Goal: Transaction & Acquisition: Book appointment/travel/reservation

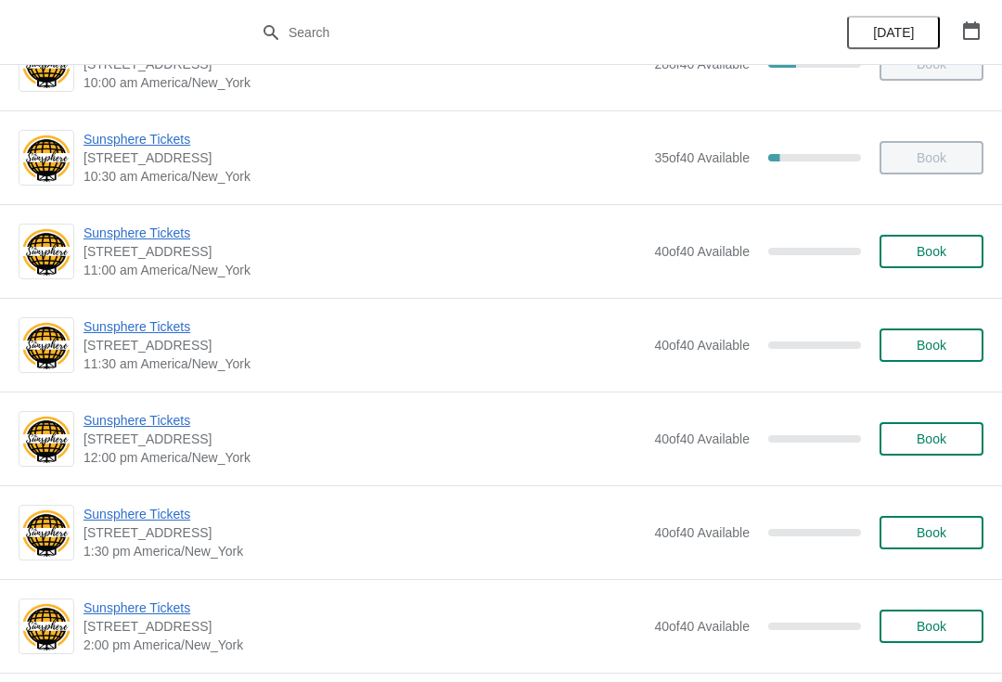
scroll to position [156, 0]
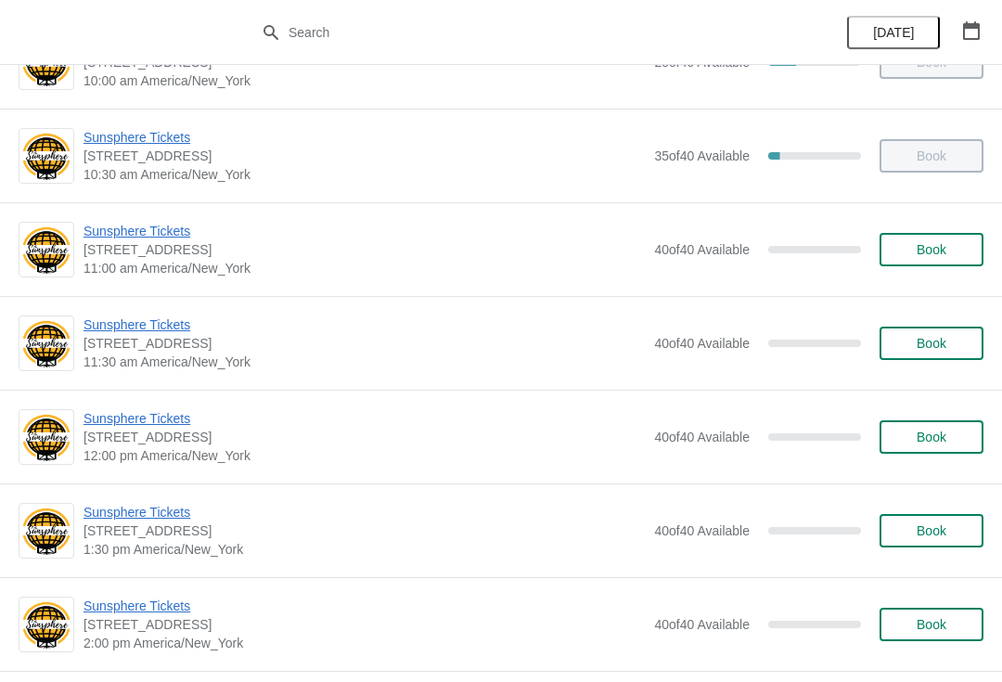
click at [923, 263] on button "Book" at bounding box center [932, 249] width 104 height 33
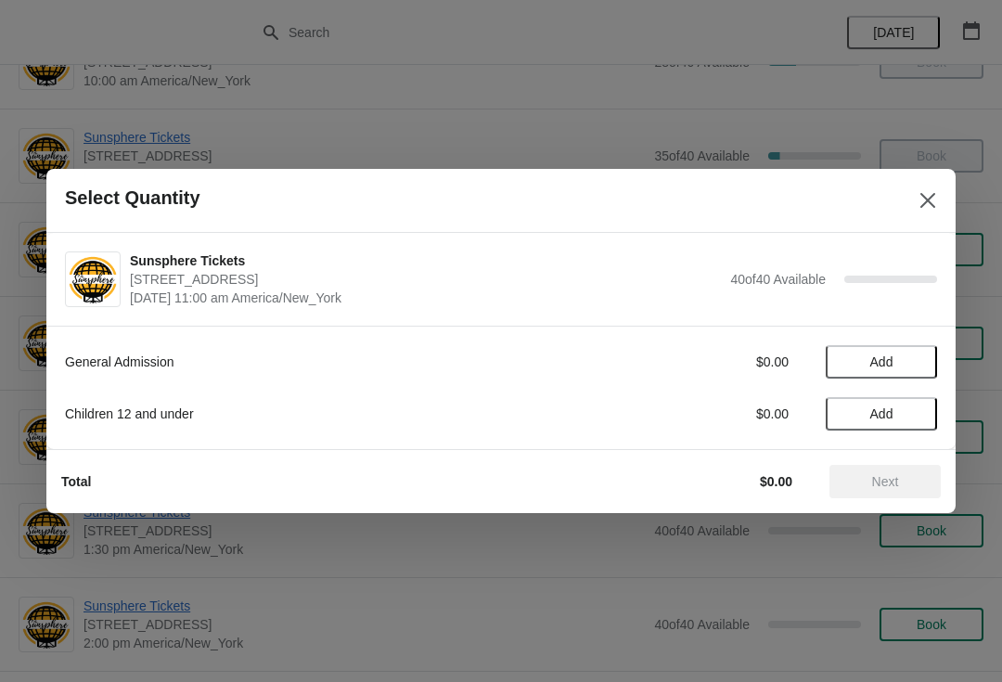
click at [919, 355] on span "Add" at bounding box center [882, 362] width 78 height 15
click at [910, 357] on icon at bounding box center [913, 362] width 19 height 19
click at [894, 475] on span "Next" at bounding box center [885, 481] width 27 height 15
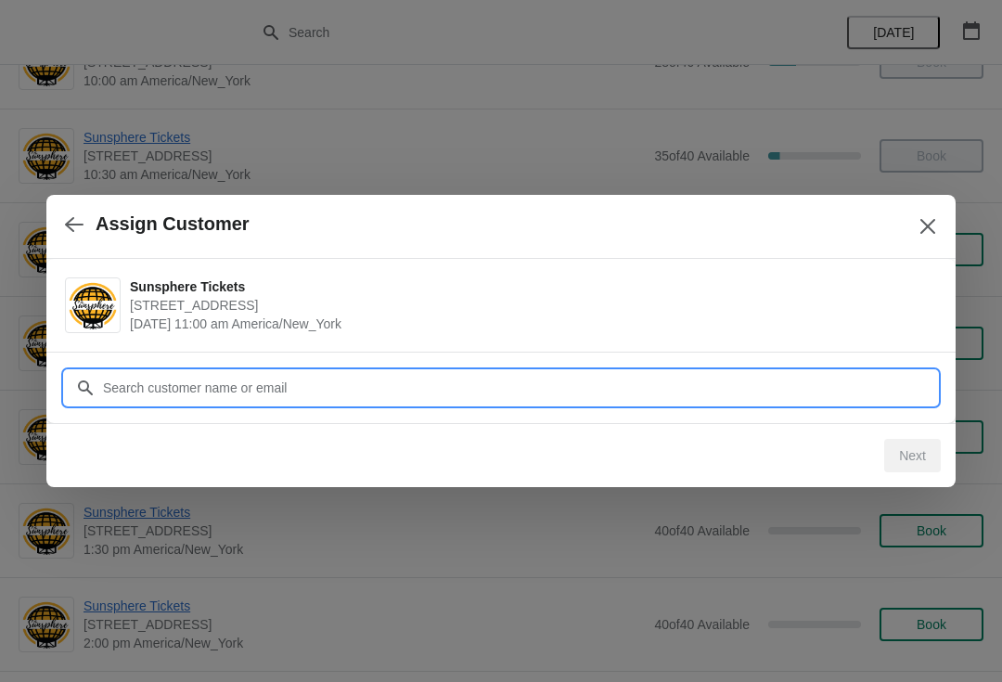
click at [827, 372] on input "Customer" at bounding box center [519, 387] width 835 height 33
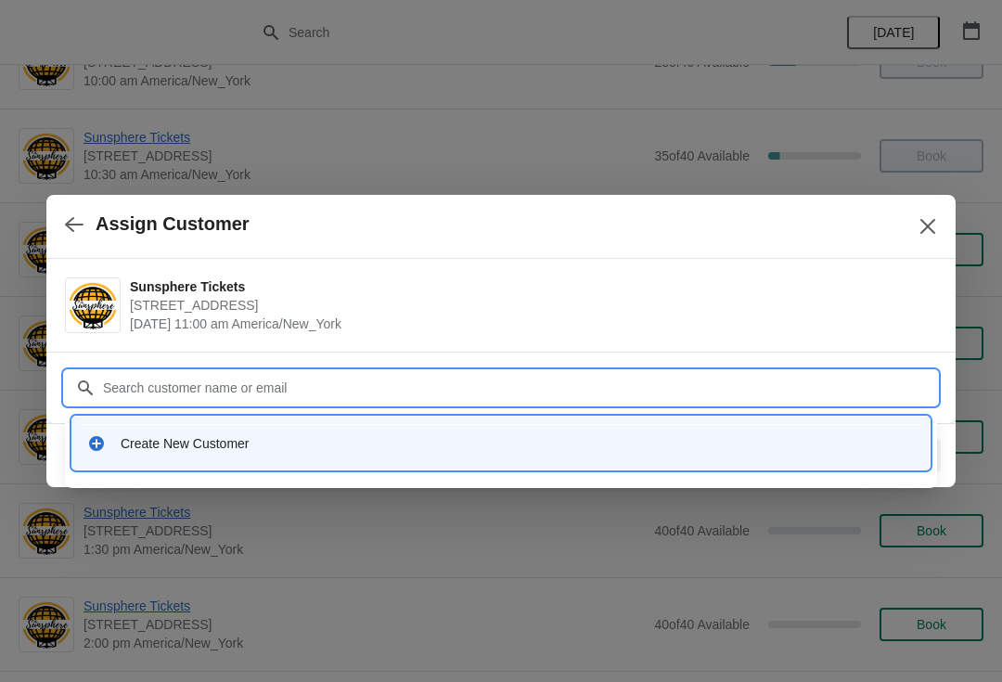
click at [324, 469] on div "Create New Customer" at bounding box center [501, 443] width 858 height 53
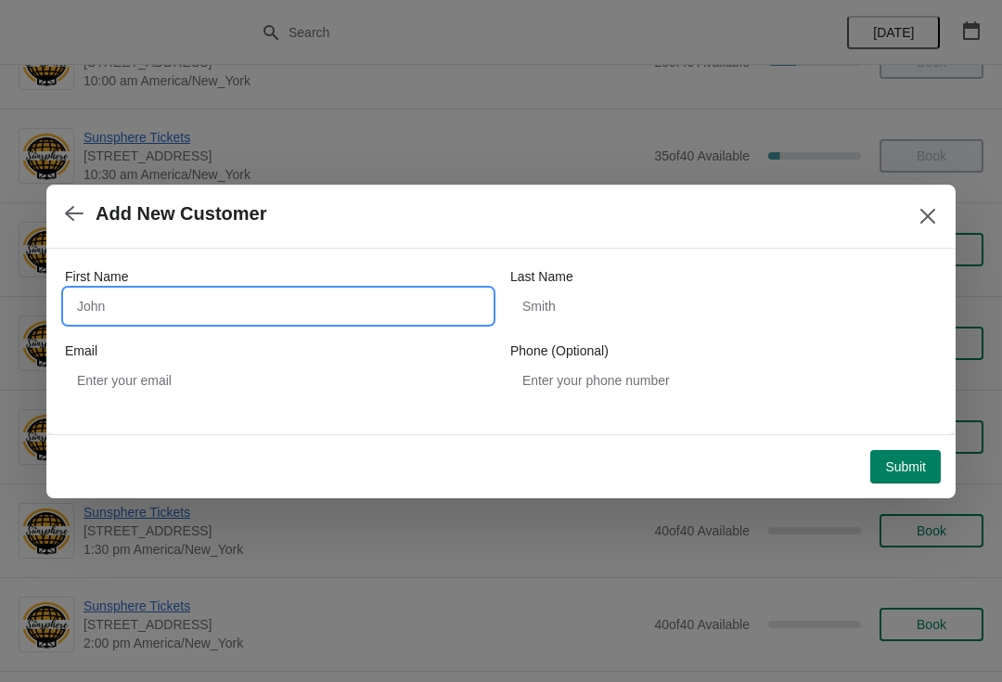
click at [293, 311] on input "First Name" at bounding box center [278, 306] width 427 height 33
type input "W"
click at [907, 438] on div "Submit" at bounding box center [493, 459] width 895 height 48
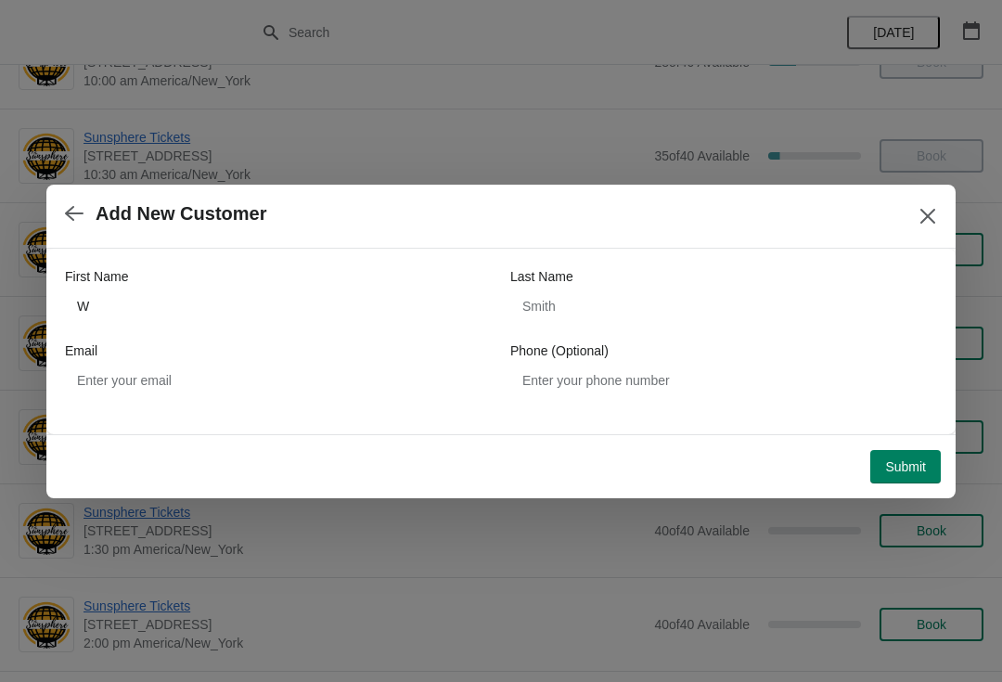
click at [901, 468] on span "Submit" at bounding box center [905, 466] width 41 height 15
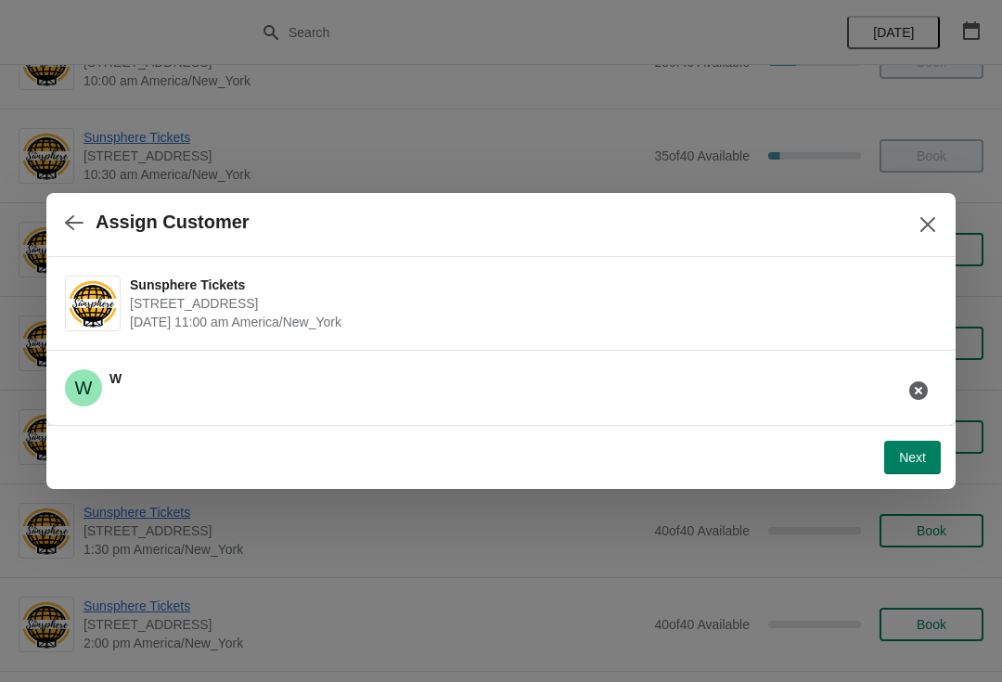
click at [80, 231] on icon "button" at bounding box center [74, 222] width 19 height 19
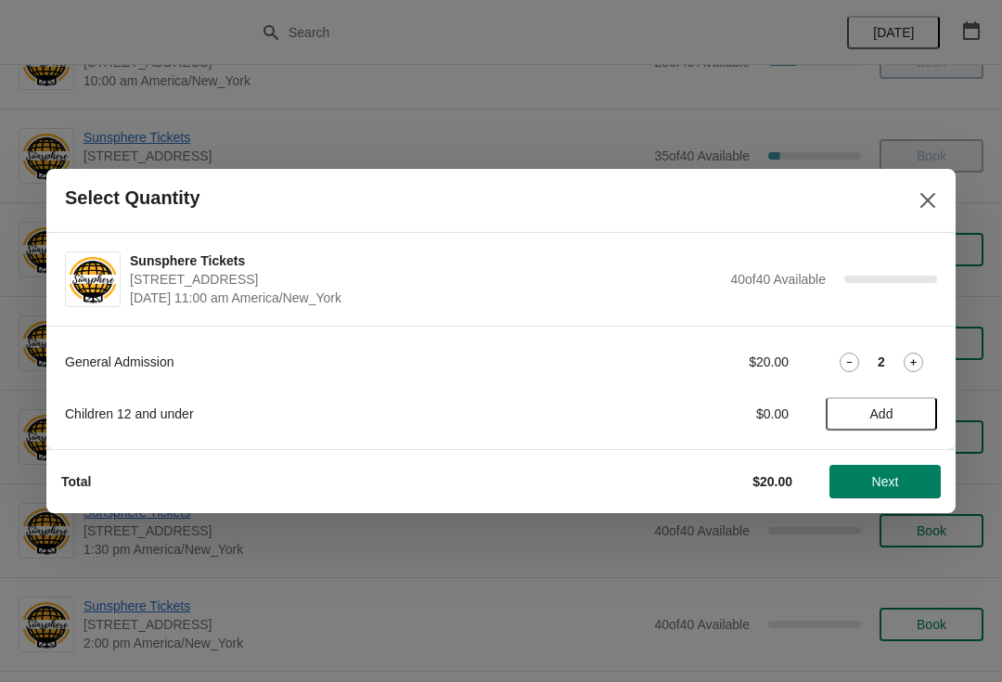
click at [914, 364] on icon at bounding box center [914, 362] width 6 height 6
click at [914, 362] on icon at bounding box center [914, 362] width 6 height 6
click at [921, 361] on icon at bounding box center [913, 362] width 19 height 19
click at [923, 365] on icon at bounding box center [913, 362] width 19 height 19
click at [892, 482] on span "Next" at bounding box center [885, 481] width 27 height 15
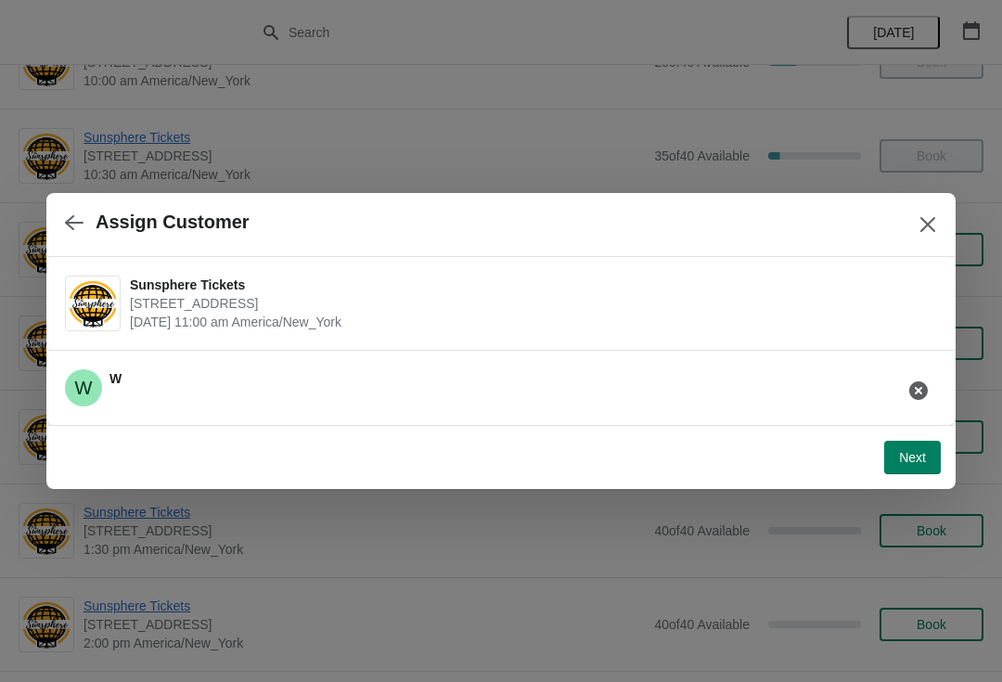
click at [778, 394] on div "W W" at bounding box center [493, 381] width 887 height 52
click at [923, 441] on button "Next" at bounding box center [913, 457] width 57 height 33
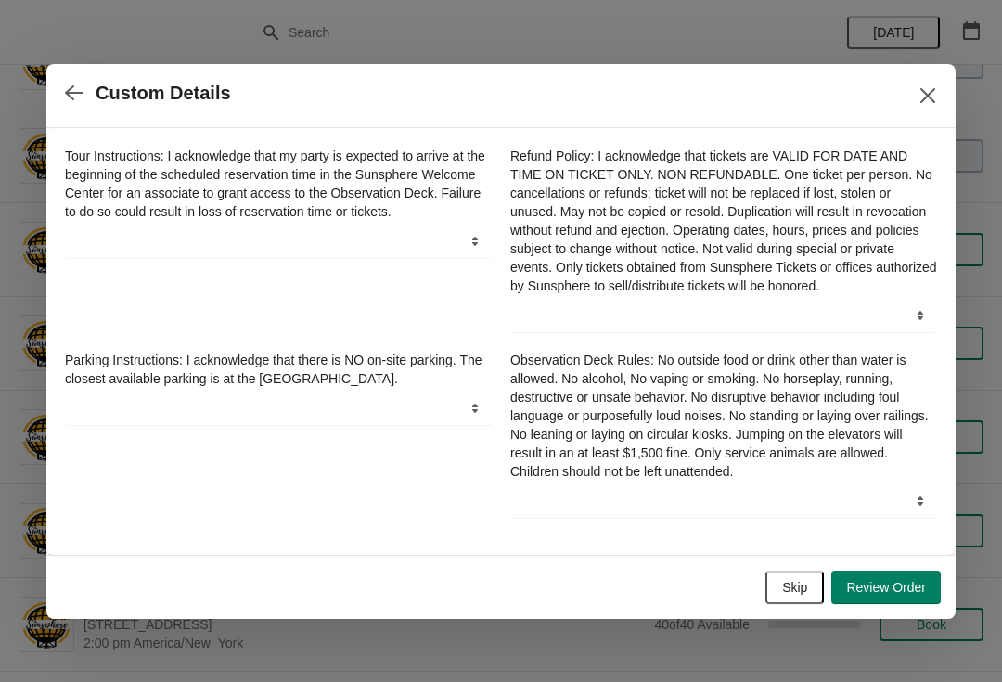
click at [774, 586] on button "Skip" at bounding box center [795, 587] width 58 height 33
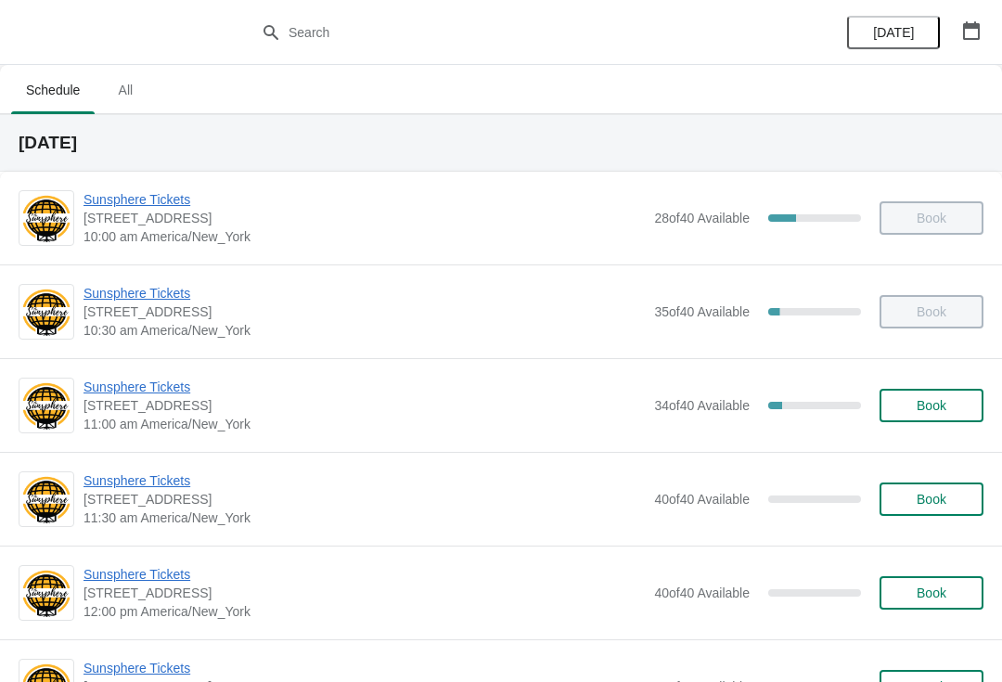
click at [946, 410] on span "Book" at bounding box center [932, 405] width 30 height 15
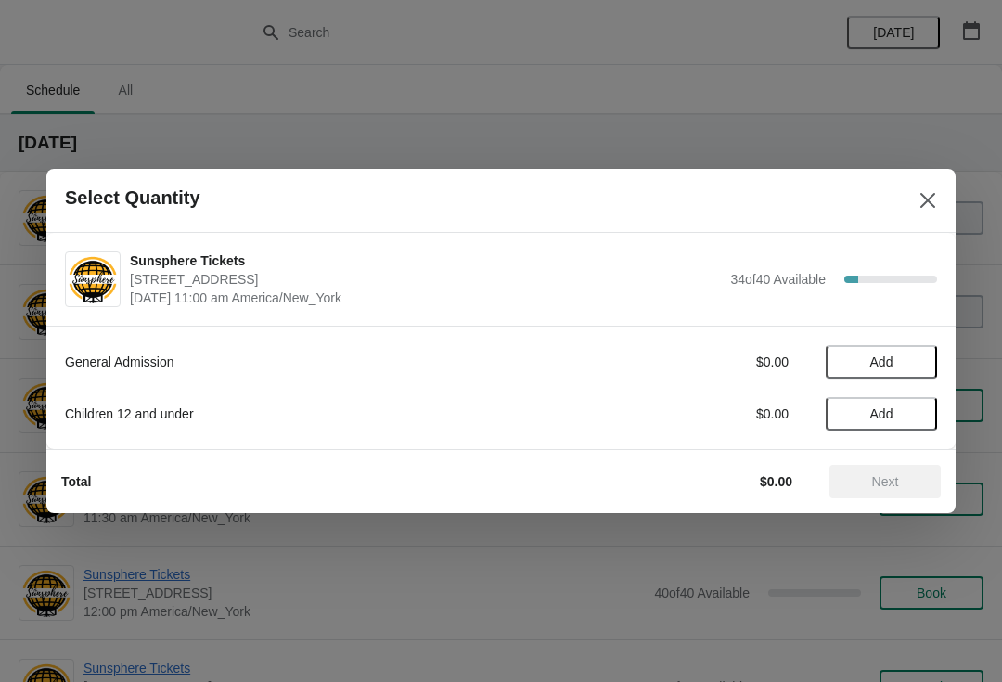
click at [909, 360] on span "Add" at bounding box center [882, 362] width 78 height 15
click at [918, 365] on icon at bounding box center [913, 362] width 19 height 19
click at [883, 482] on span "Next" at bounding box center [885, 481] width 27 height 15
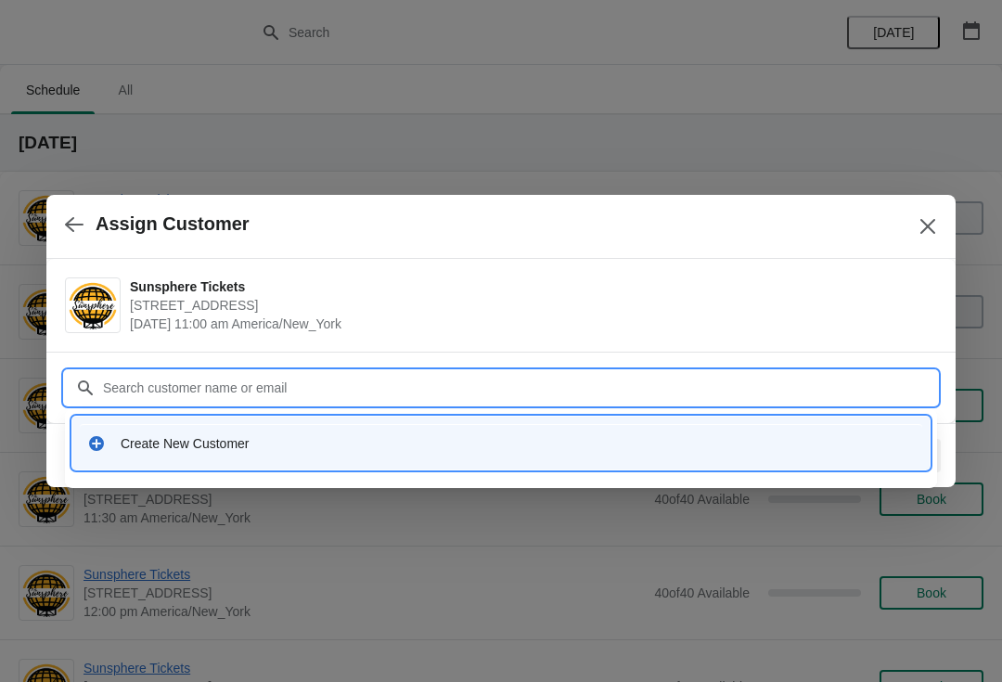
click at [280, 432] on div "Create New Customer" at bounding box center [501, 443] width 843 height 38
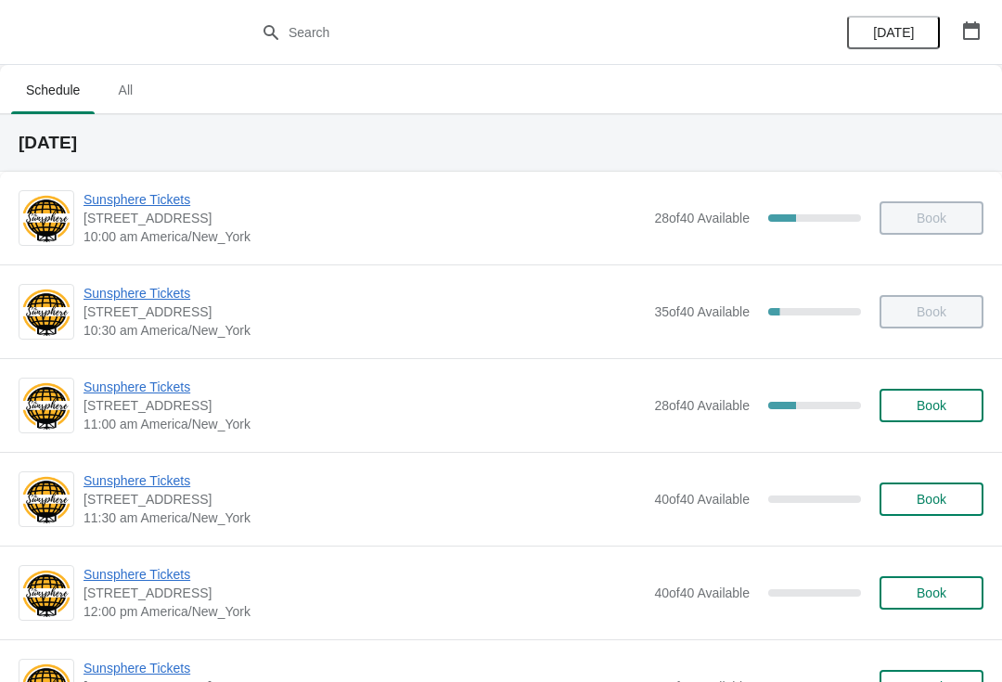
click at [923, 400] on span "Book" at bounding box center [932, 405] width 30 height 15
click at [921, 418] on button "Book" at bounding box center [932, 405] width 104 height 33
click at [930, 513] on button "Book" at bounding box center [932, 499] width 104 height 33
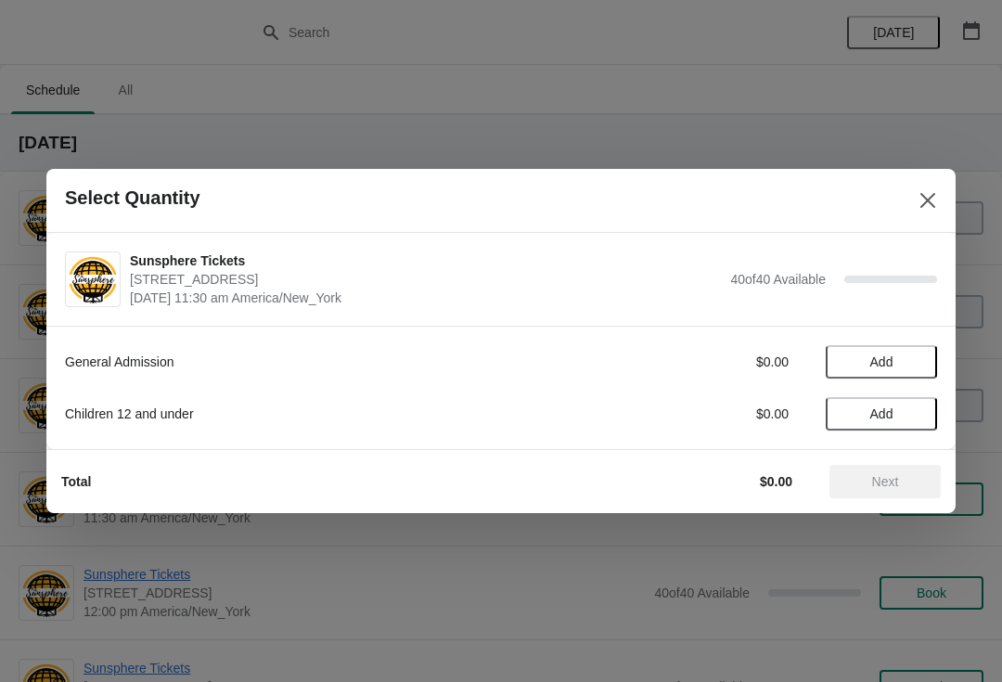
click at [910, 359] on span "Add" at bounding box center [882, 362] width 78 height 15
click at [910, 362] on icon at bounding box center [913, 362] width 19 height 19
click at [881, 485] on span "Next" at bounding box center [885, 481] width 27 height 15
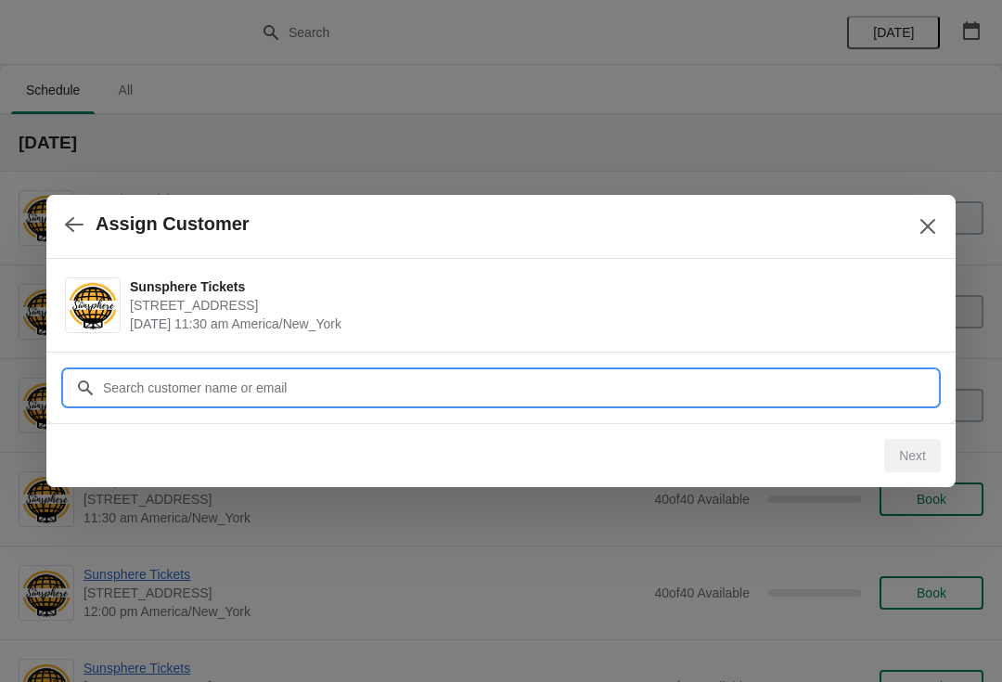
click at [809, 371] on input "Customer" at bounding box center [519, 387] width 835 height 33
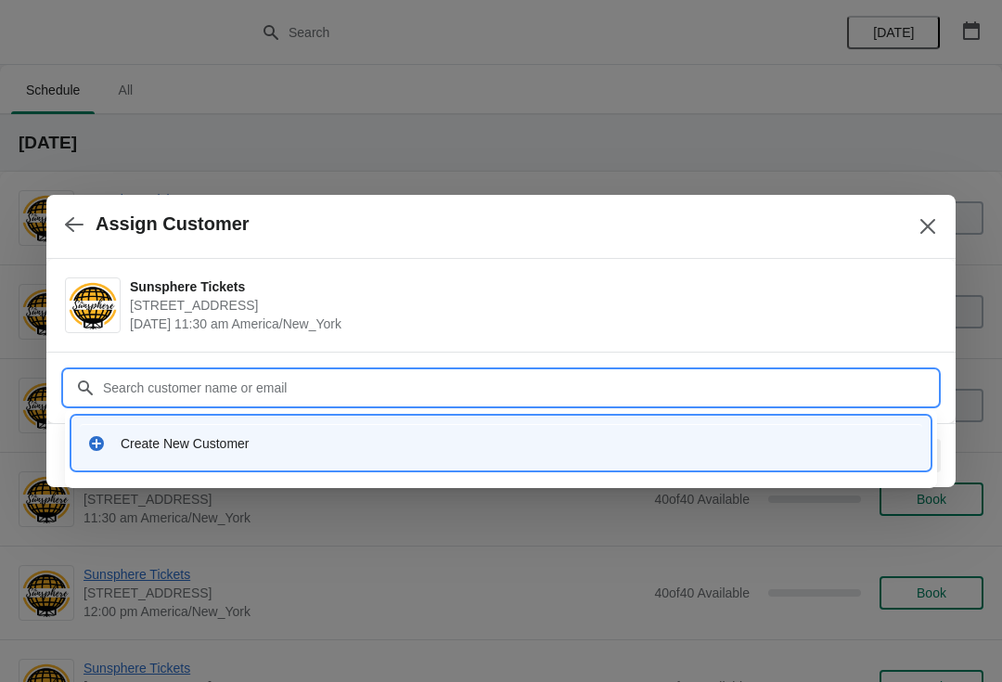
click at [377, 435] on div "Create New Customer" at bounding box center [518, 443] width 794 height 19
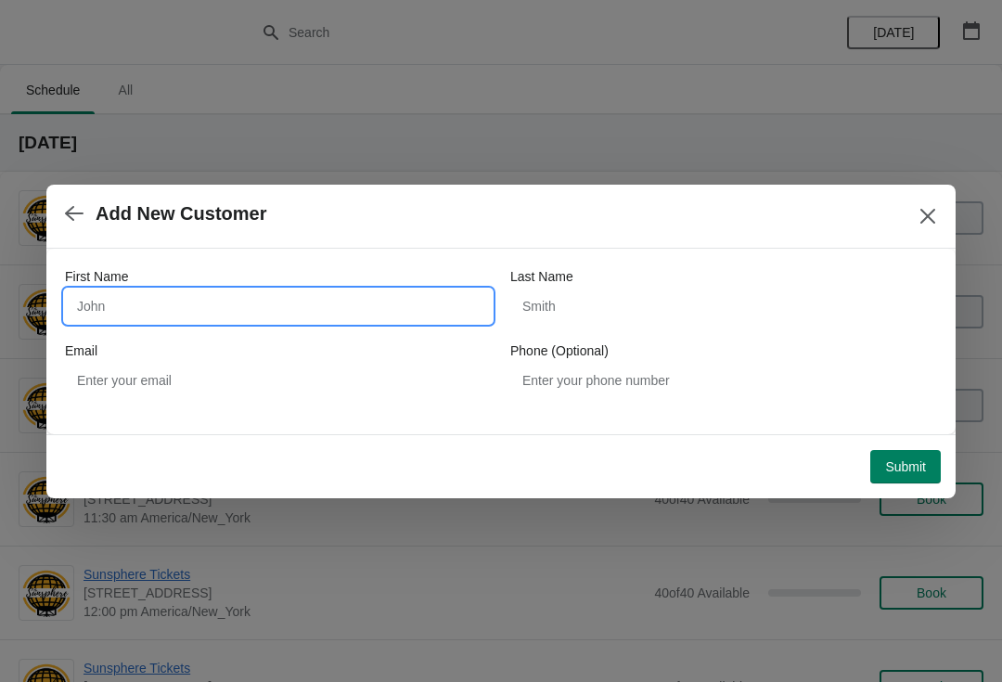
click at [180, 310] on input "First Name" at bounding box center [278, 306] width 427 height 33
type input "W"
click at [919, 445] on div "Submit" at bounding box center [497, 463] width 887 height 41
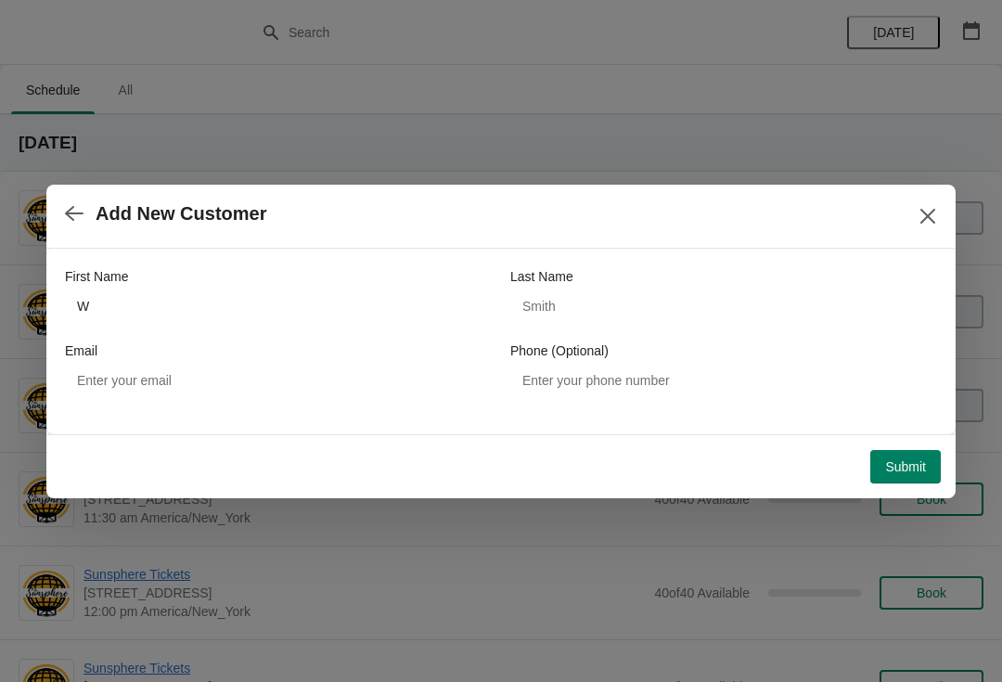
click at [929, 455] on button "Submit" at bounding box center [906, 466] width 71 height 33
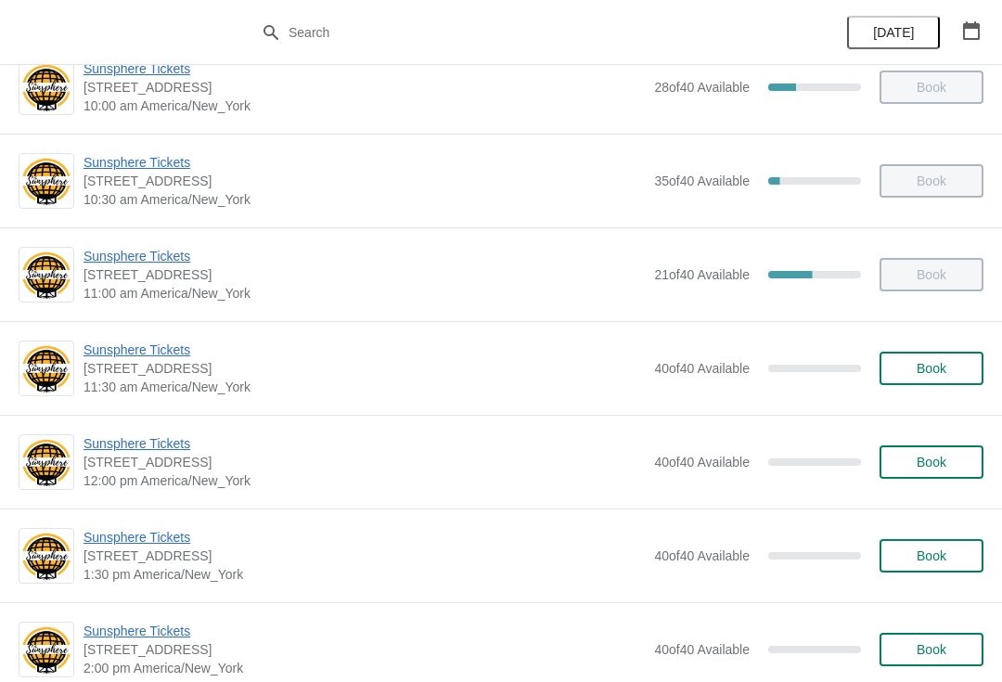
scroll to position [133, 0]
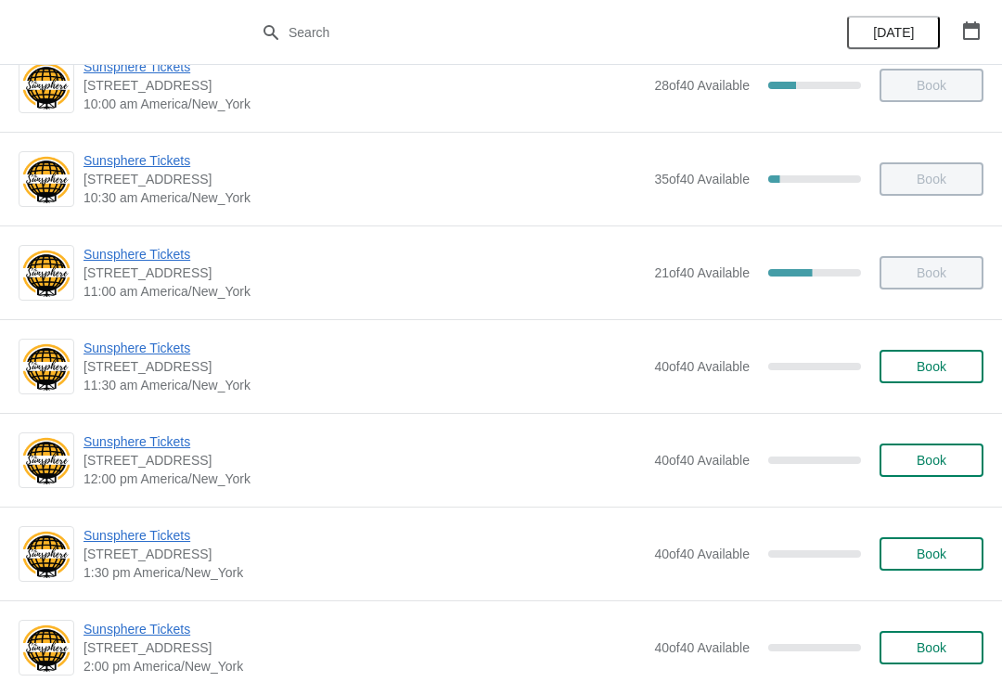
click at [942, 370] on span "Book" at bounding box center [932, 366] width 30 height 15
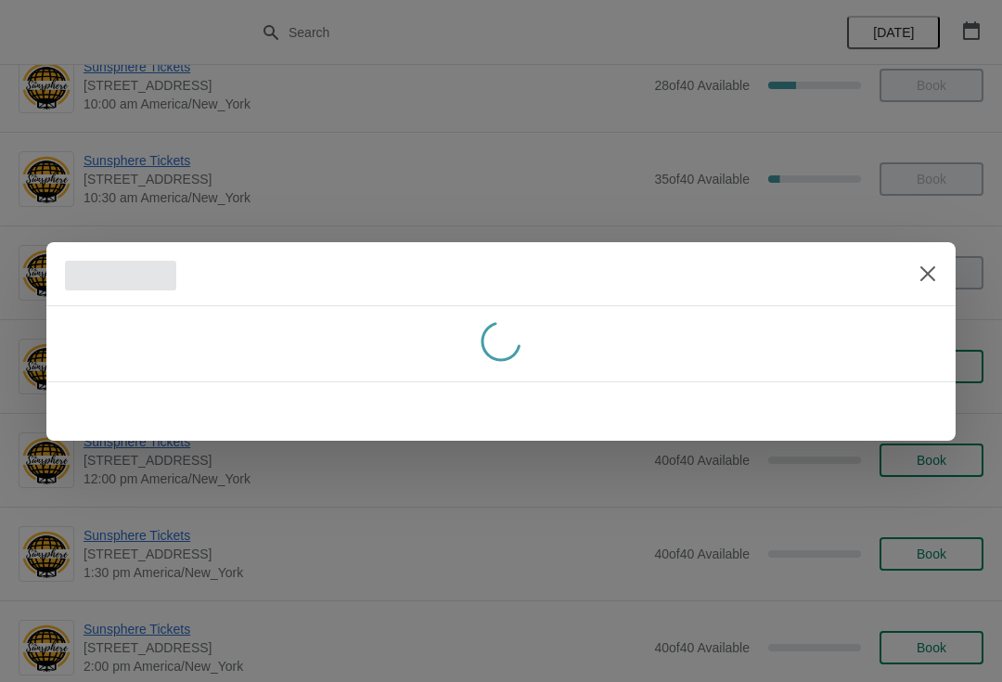
click at [935, 273] on icon "Close" at bounding box center [928, 274] width 19 height 19
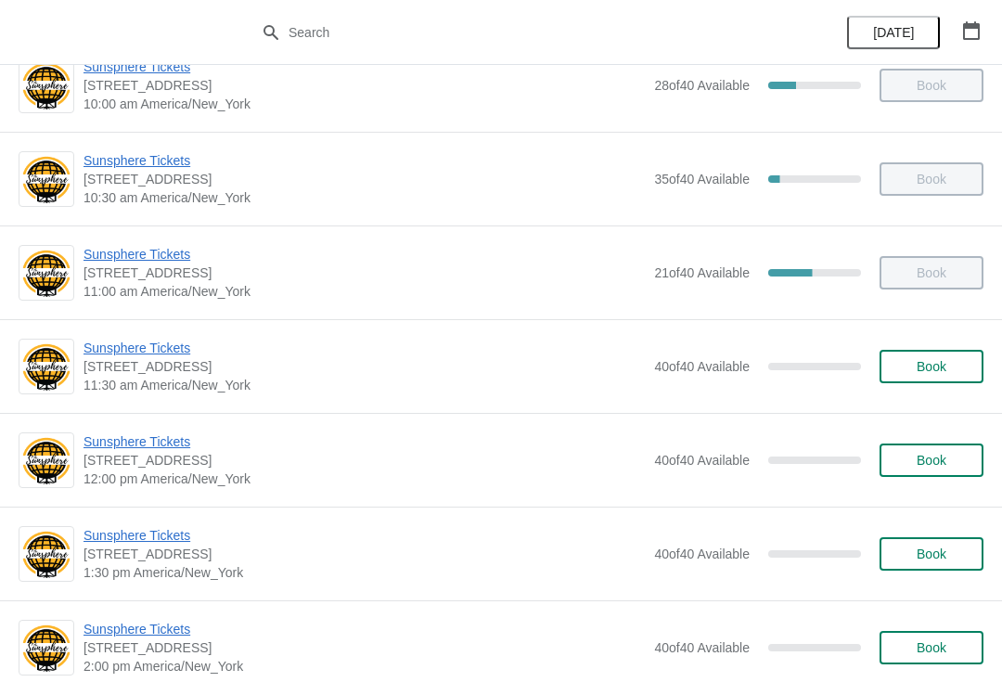
click at [913, 457] on span "Book" at bounding box center [932, 460] width 71 height 15
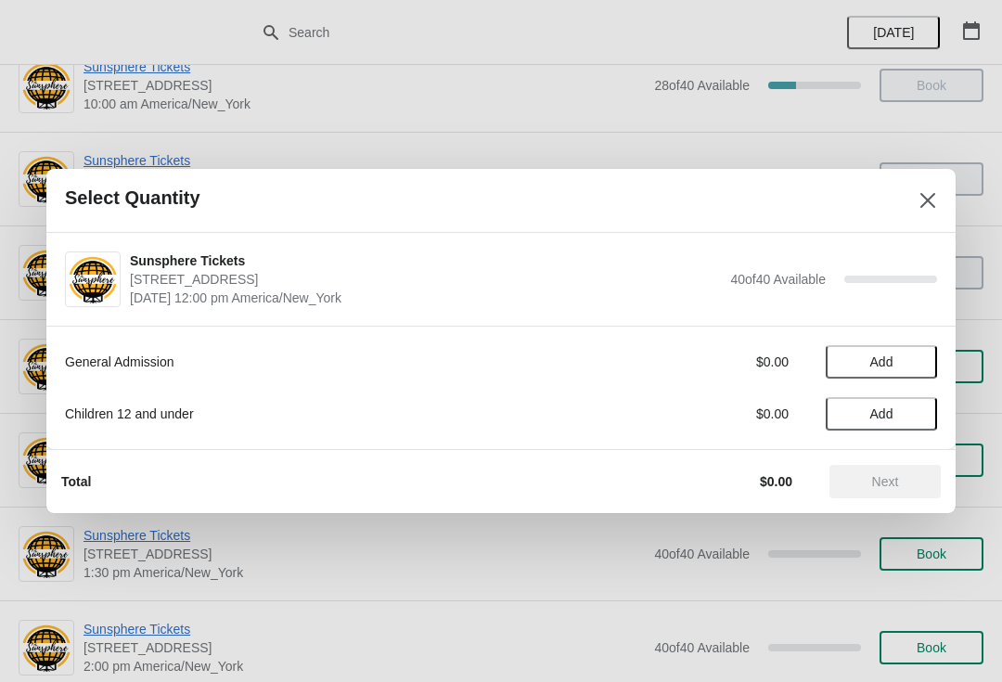
click at [897, 364] on span "Add" at bounding box center [882, 362] width 78 height 15
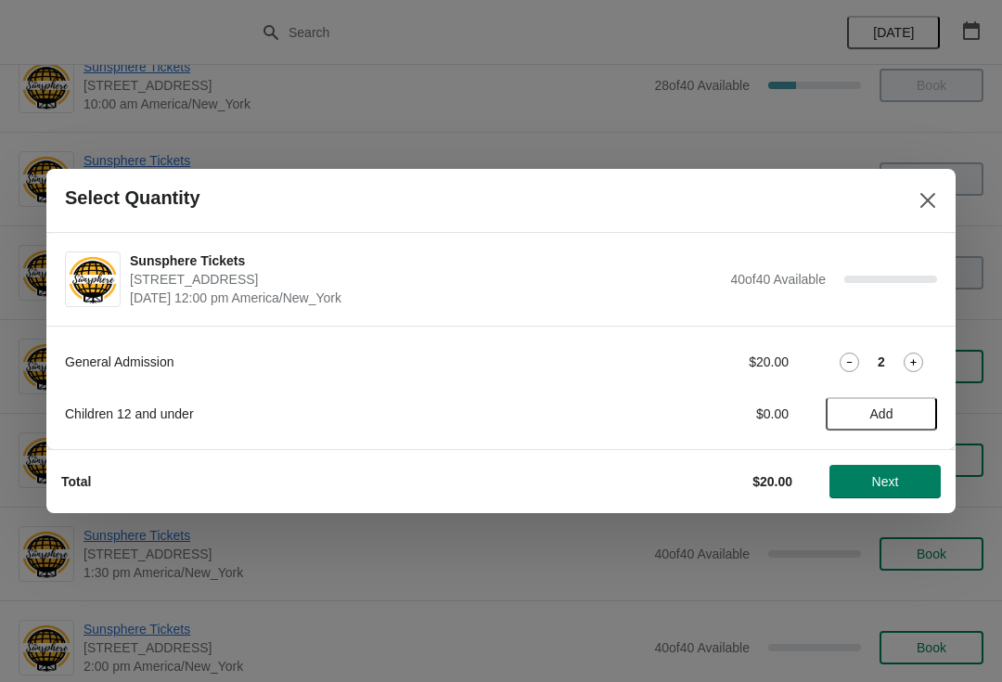
click at [909, 363] on icon at bounding box center [913, 362] width 19 height 19
click at [886, 471] on button "Next" at bounding box center [885, 481] width 111 height 33
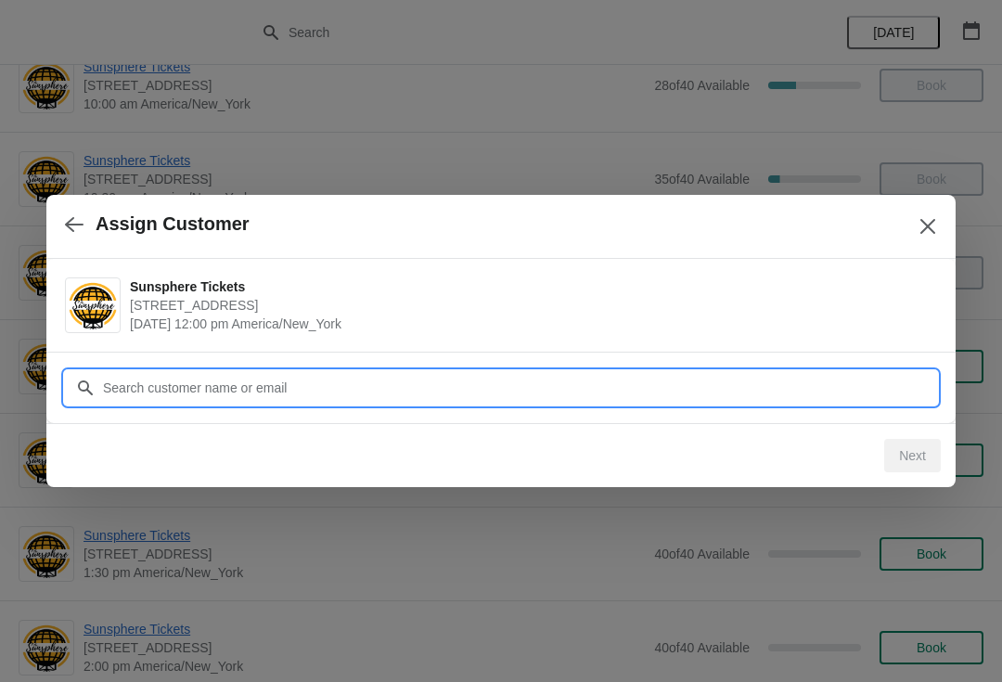
click at [800, 397] on input "Customer" at bounding box center [519, 387] width 835 height 33
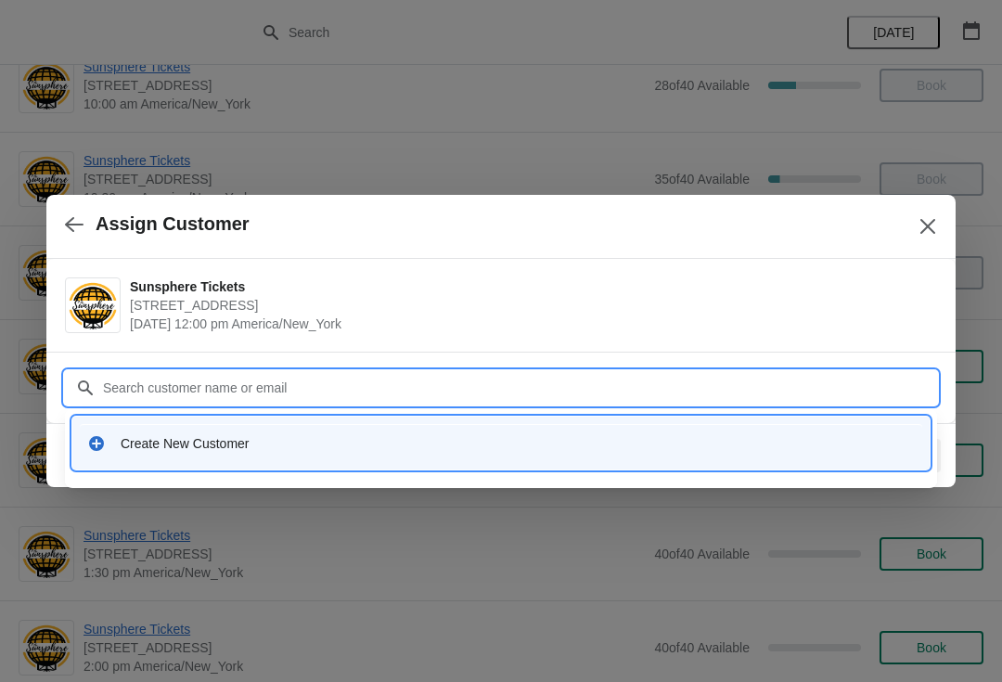
click at [238, 443] on div "Create New Customer" at bounding box center [518, 443] width 794 height 19
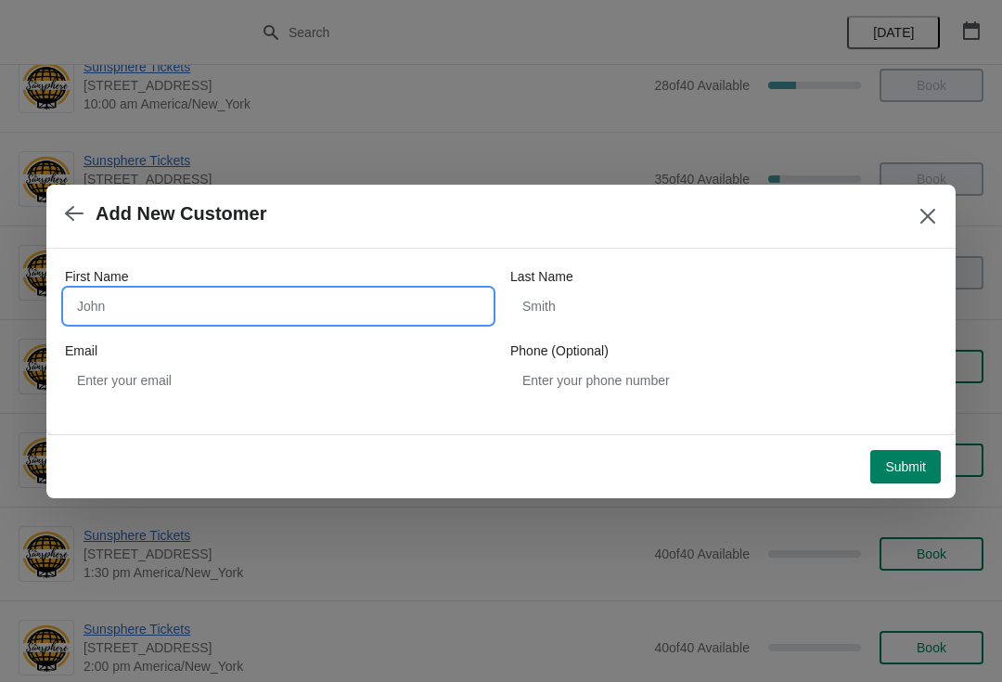
click at [277, 302] on input "First Name" at bounding box center [278, 306] width 427 height 33
type input "W"
